Goal: Navigation & Orientation: Go to known website

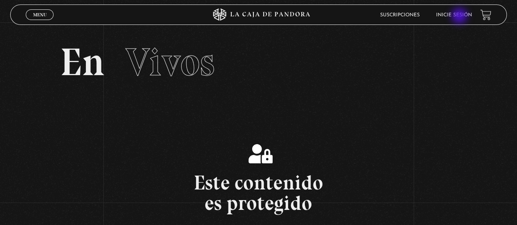
click at [461, 16] on link "Inicie sesión" at bounding box center [454, 15] width 36 height 5
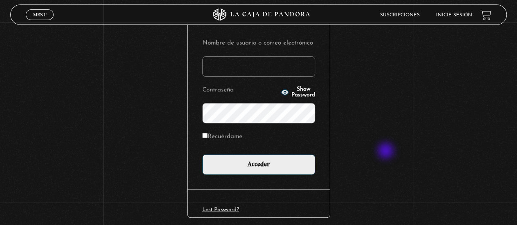
scroll to position [123, 0]
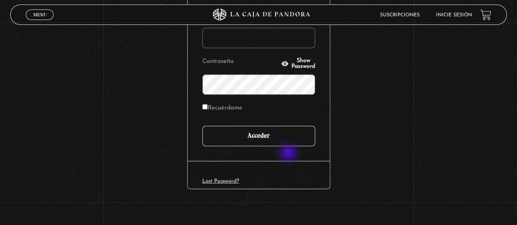
type input "adrianmolinacr@gmail.com"
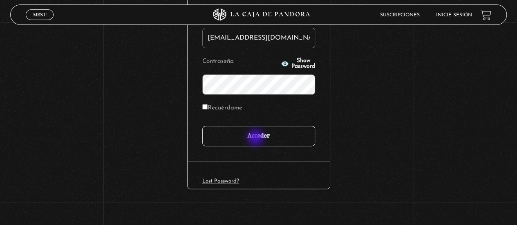
click at [256, 139] on input "Acceder" at bounding box center [258, 136] width 113 height 20
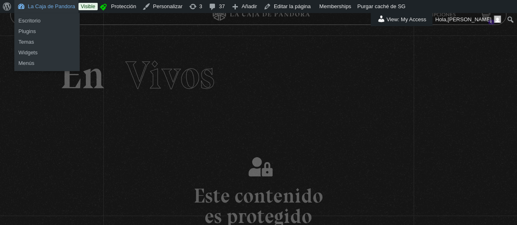
click at [46, 5] on link "La Caja de Pandora" at bounding box center [46, 6] width 64 height 13
